Goal: Information Seeking & Learning: Learn about a topic

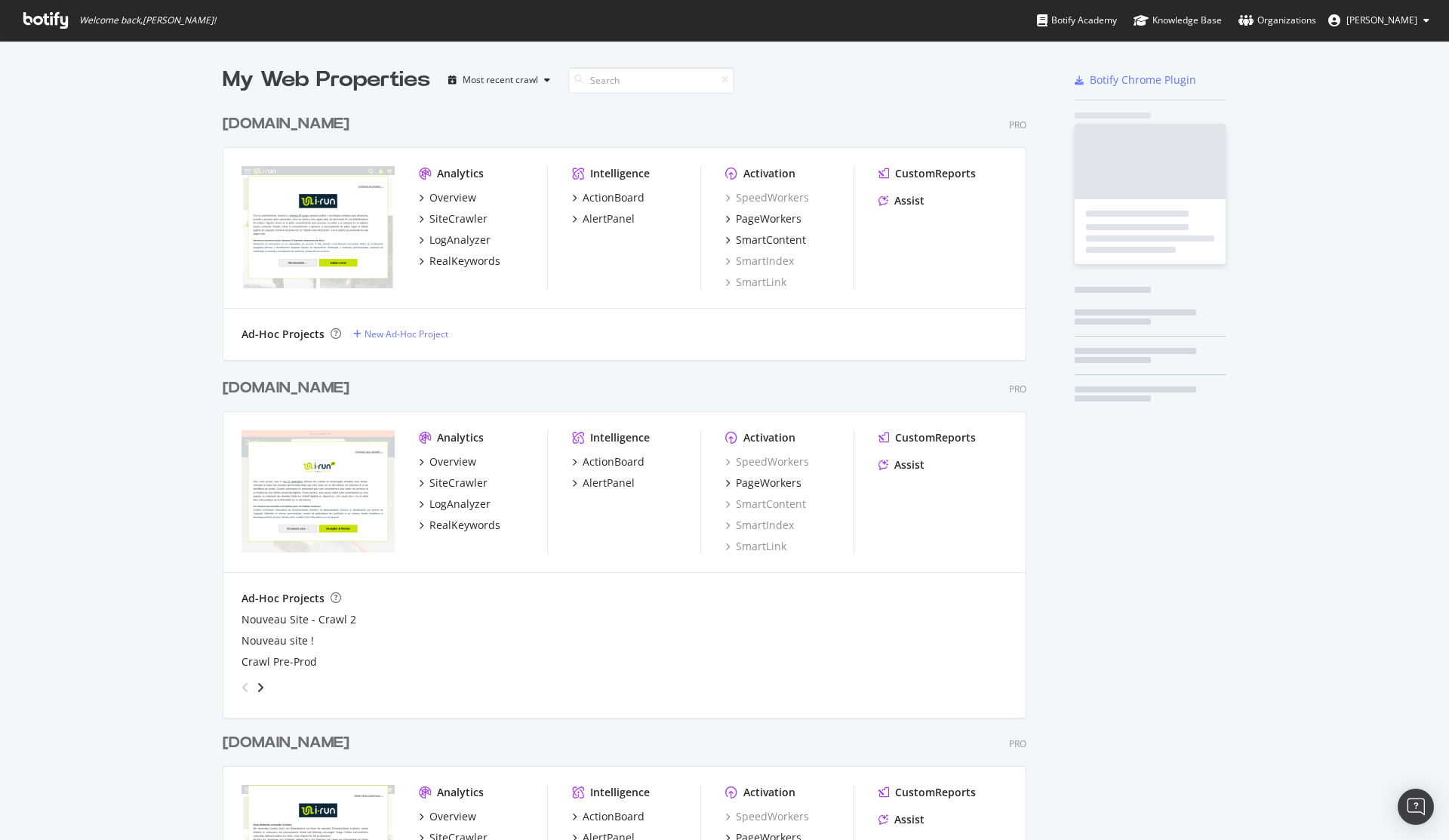
scroll to position [2277, 805]
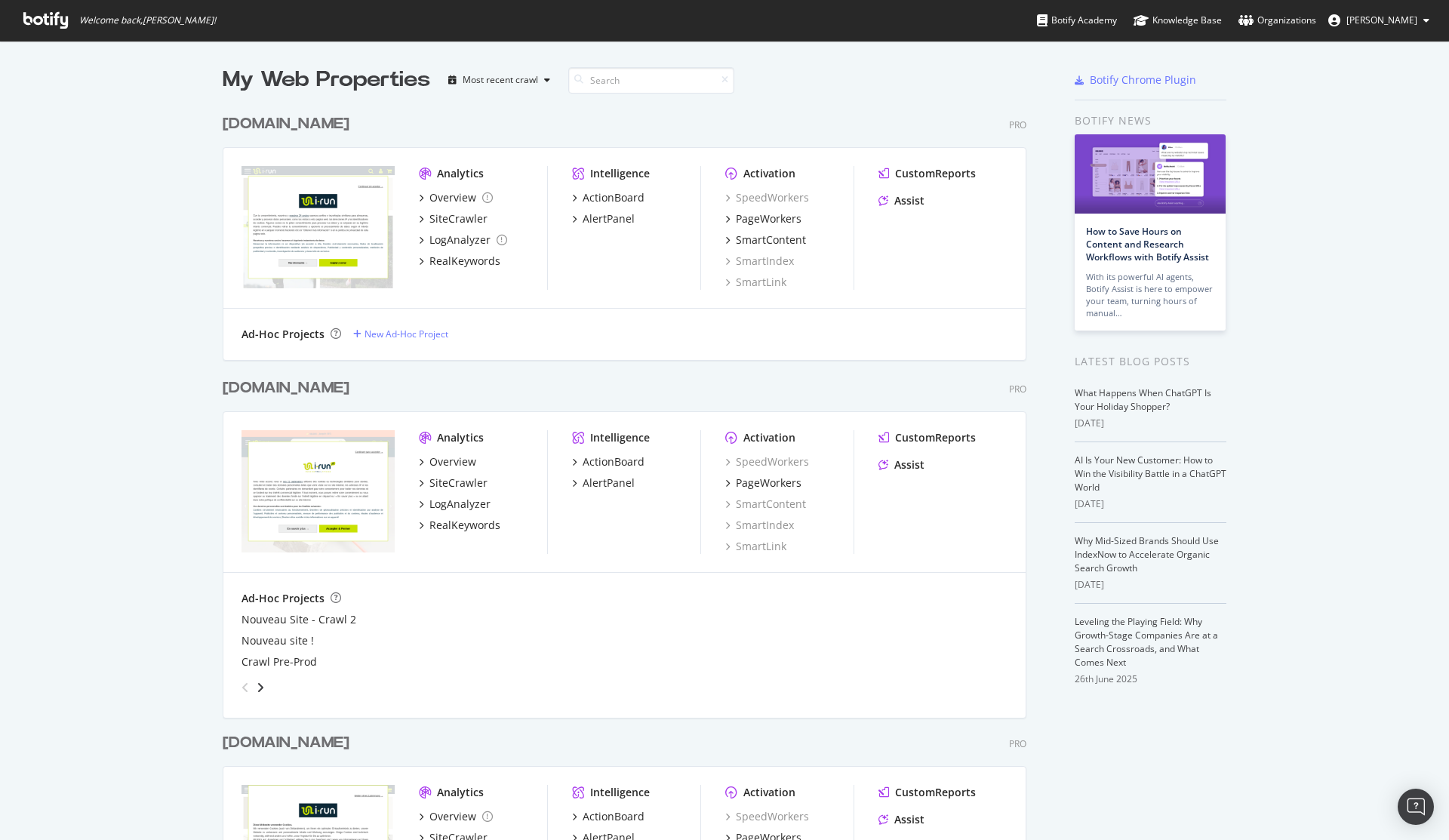
click at [248, 126] on div "[DOMAIN_NAME]" at bounding box center [285, 124] width 127 height 22
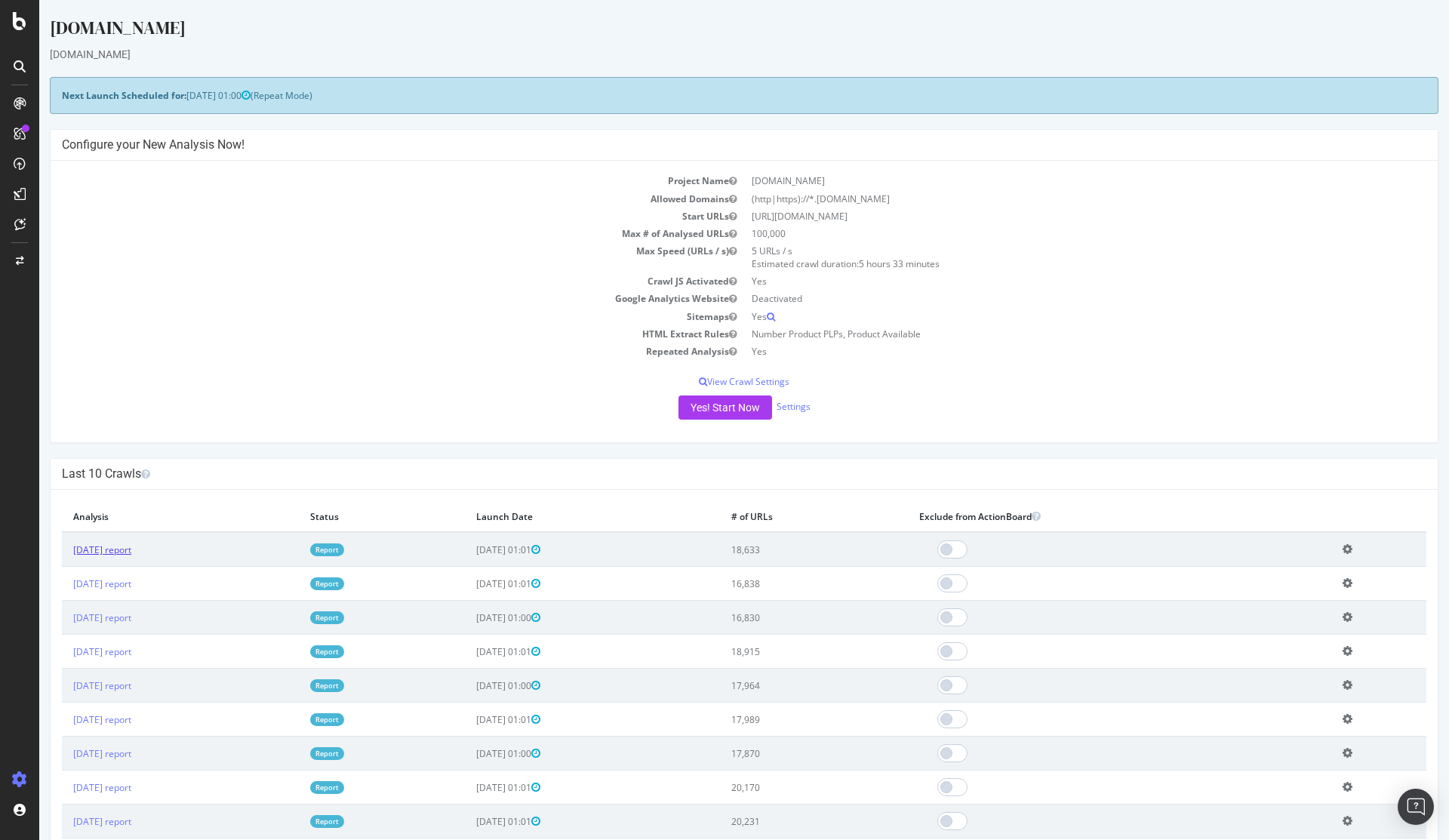
click at [131, 545] on link "[DATE] report" at bounding box center [102, 549] width 58 height 13
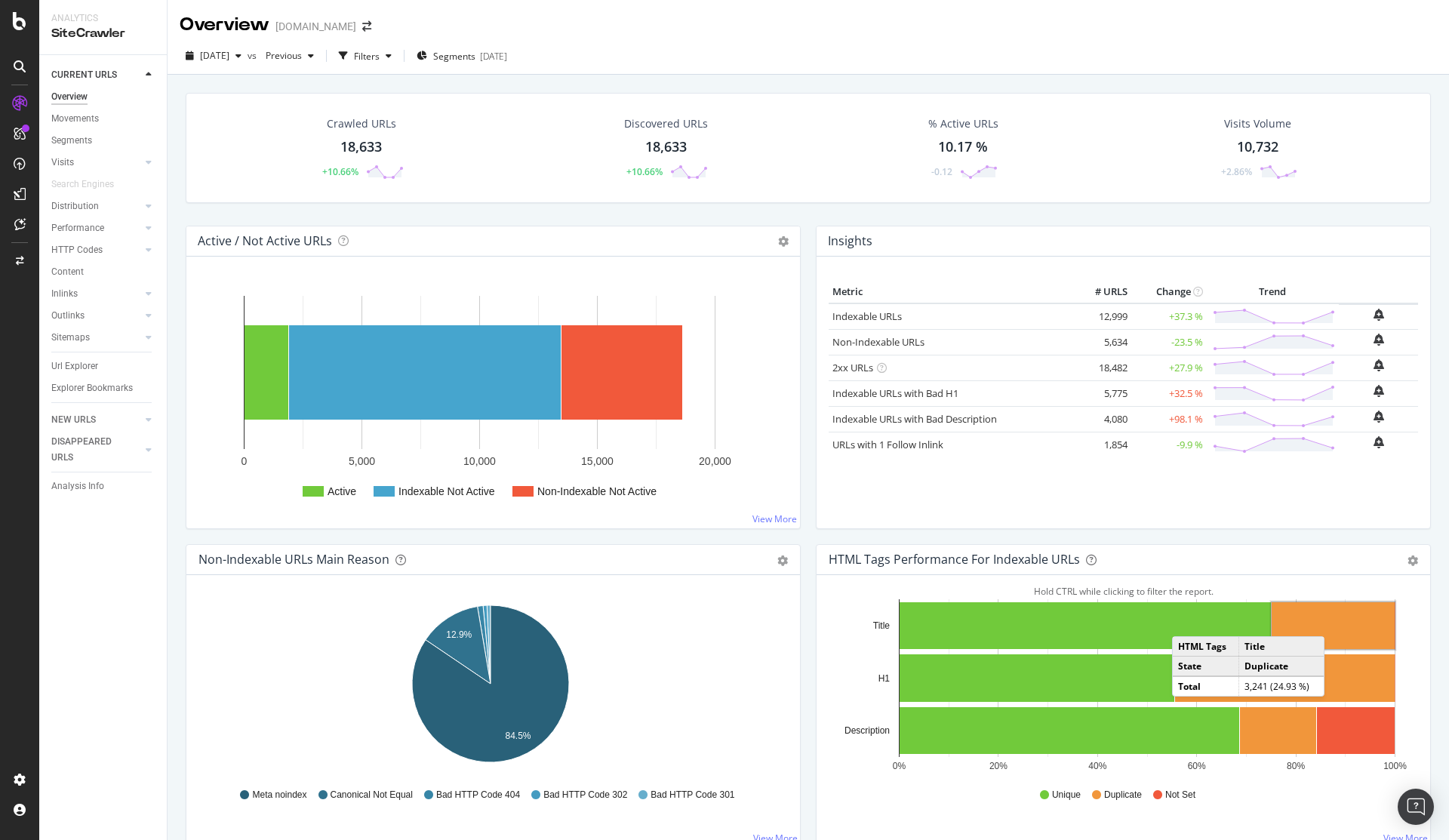
click at [1329, 621] on rect "A chart." at bounding box center [1334, 625] width 123 height 47
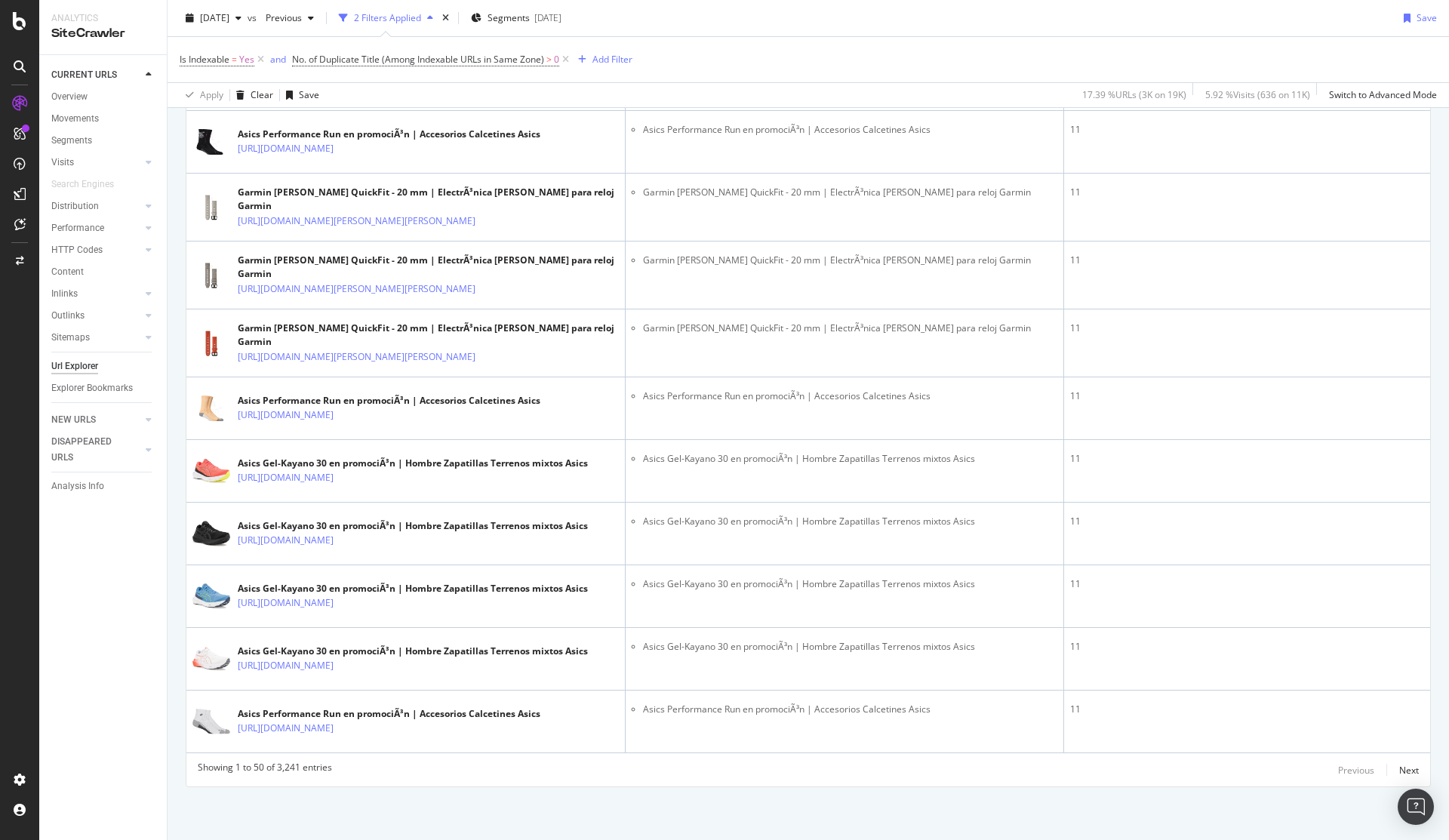
scroll to position [3176, 0]
